Goal: Transaction & Acquisition: Purchase product/service

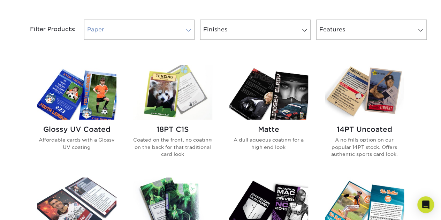
scroll to position [308, 0]
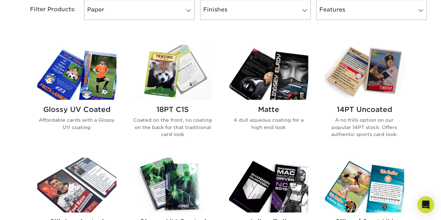
click at [169, 87] on img at bounding box center [172, 72] width 79 height 55
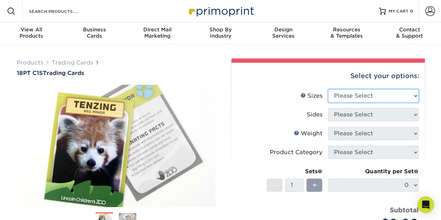
click at [409, 95] on select "Please Select 2.5" x 3.5"" at bounding box center [373, 95] width 91 height 13
select select "2.50x3.50"
click at [328, 89] on select "Please Select 2.5" x 3.5"" at bounding box center [373, 95] width 91 height 13
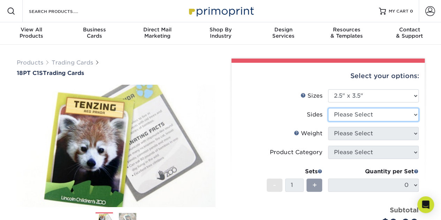
click at [395, 112] on select "Please Select Print Both Sides Print Front Only" at bounding box center [373, 114] width 91 height 13
select select "13abbda7-1d64-4f25-8bb2-c179b224825d"
click at [328, 108] on select "Please Select Print Both Sides Print Front Only" at bounding box center [373, 114] width 91 height 13
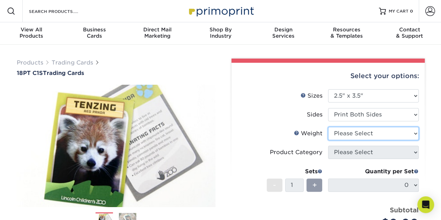
click at [391, 133] on select "Please Select 18PT C1S" at bounding box center [373, 133] width 91 height 13
select select "18PTC1S"
click at [328, 127] on select "Please Select 18PT C1S" at bounding box center [373, 133] width 91 height 13
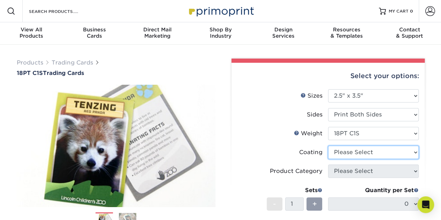
click at [381, 151] on select at bounding box center [373, 152] width 91 height 13
select select "1e8116af-acfc-44b1-83dc-8181aa338834"
click at [328, 146] on select at bounding box center [373, 152] width 91 height 13
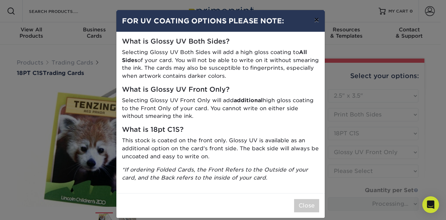
click at [316, 19] on button "×" at bounding box center [317, 20] width 16 height 20
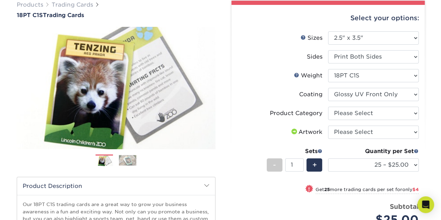
scroll to position [66, 0]
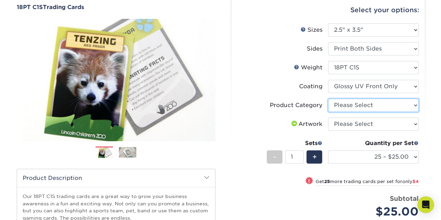
click at [416, 104] on select "Please Select Trading Cards" at bounding box center [373, 105] width 91 height 13
select select "c2f9bce9-36c2-409d-b101-c29d9d031e18"
click at [328, 99] on select "Please Select Trading Cards" at bounding box center [373, 105] width 91 height 13
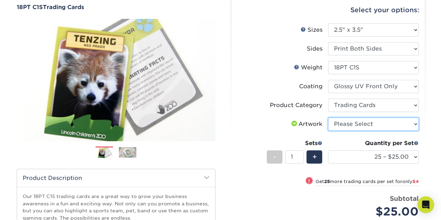
drag, startPoint x: 406, startPoint y: 123, endPoint x: 417, endPoint y: 126, distance: 11.0
click at [417, 126] on select "Please Select I will upload files I need a design - $100" at bounding box center [373, 124] width 91 height 13
select select "upload"
click at [328, 118] on select "Please Select I will upload files I need a design - $100" at bounding box center [373, 124] width 91 height 13
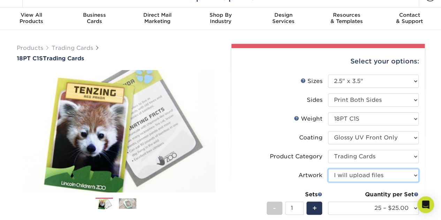
scroll to position [0, 0]
